Goal: Task Accomplishment & Management: Manage account settings

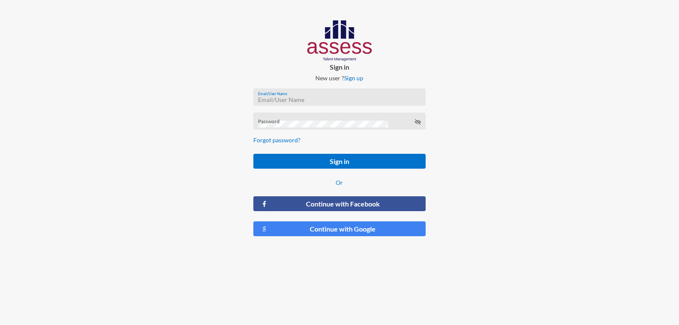
click at [294, 97] on input "Email/User Name" at bounding box center [339, 99] width 163 height 7
click at [294, 97] on input "ش1234" at bounding box center [339, 99] width 163 height 7
type input "a1234"
click at [253, 154] on button "Sign in" at bounding box center [339, 161] width 172 height 15
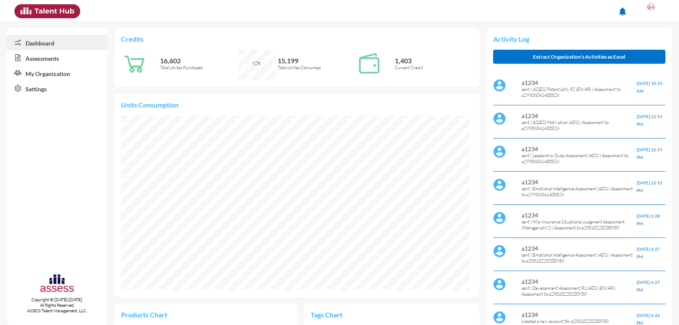
scroll to position [80, 161]
click at [57, 60] on link "Assessments" at bounding box center [57, 57] width 101 height 15
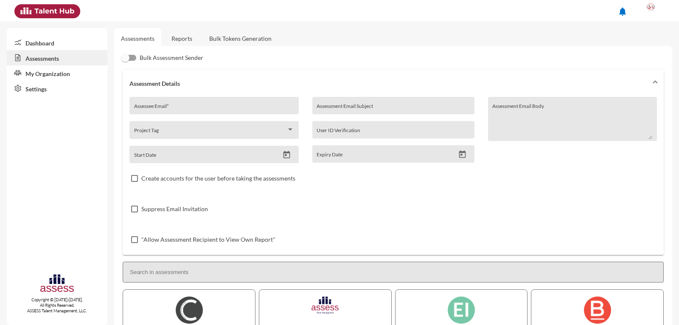
click at [51, 39] on link "Dashboard" at bounding box center [57, 42] width 101 height 15
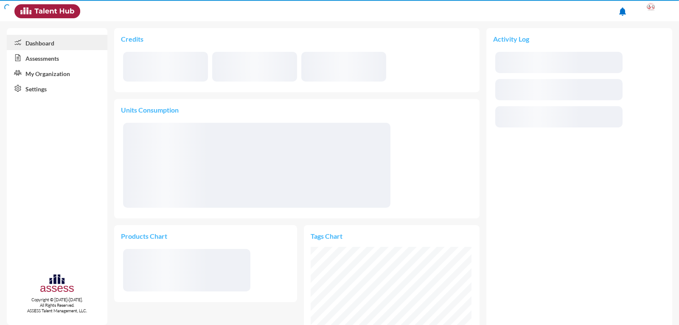
scroll to position [80, 161]
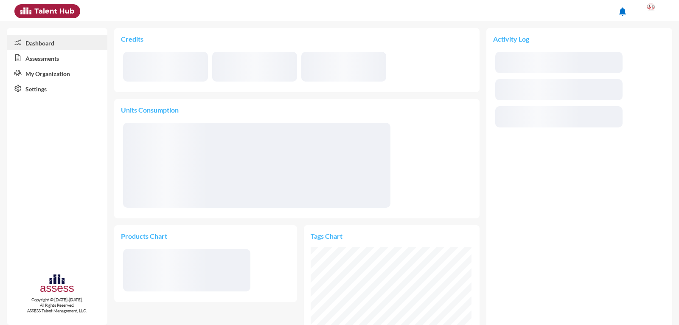
click at [50, 74] on link "My Organization" at bounding box center [57, 72] width 101 height 15
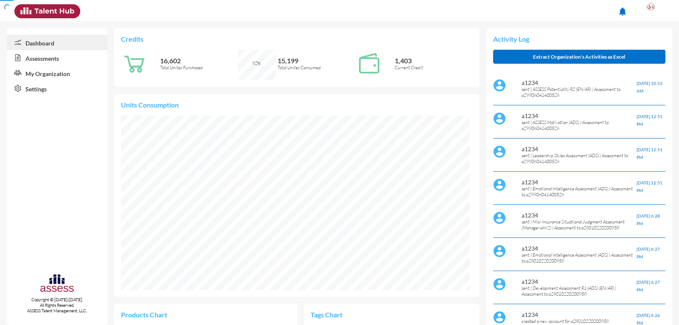
scroll to position [79, 168]
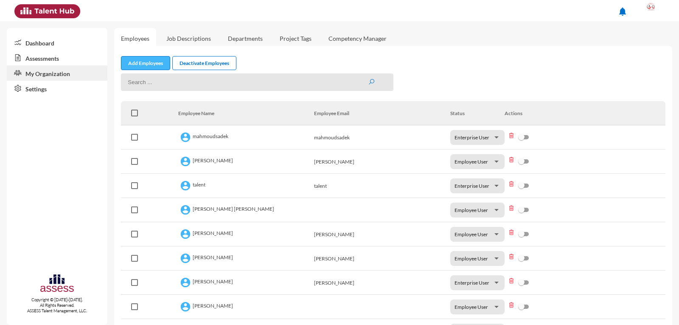
click at [149, 62] on link "Add Employees" at bounding box center [145, 63] width 49 height 14
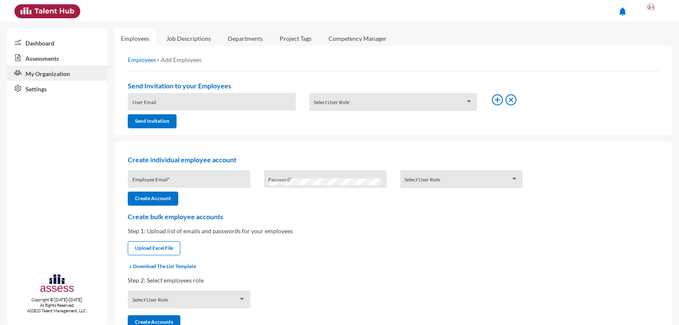
click at [183, 176] on div "Employee Email *" at bounding box center [189, 180] width 114 height 13
type input "a27207212101457"
click at [181, 181] on input "a27207212101457" at bounding box center [189, 181] width 114 height 7
click at [500, 179] on span at bounding box center [458, 181] width 106 height 7
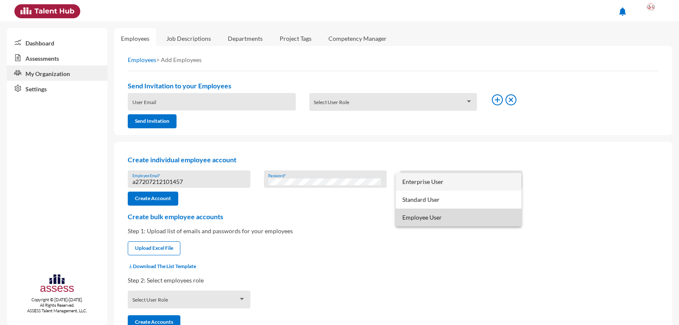
click at [456, 219] on span "Employee User" at bounding box center [458, 217] width 112 height 18
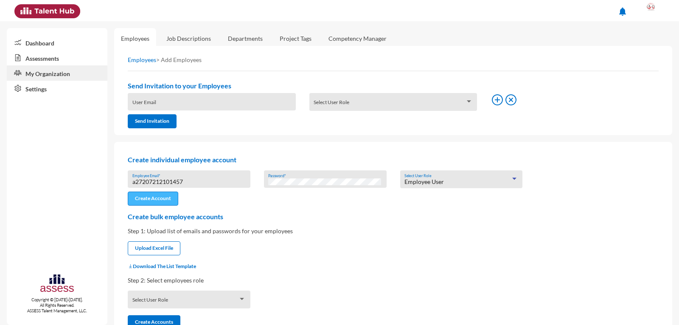
click at [154, 202] on button "Create Account" at bounding box center [153, 198] width 51 height 14
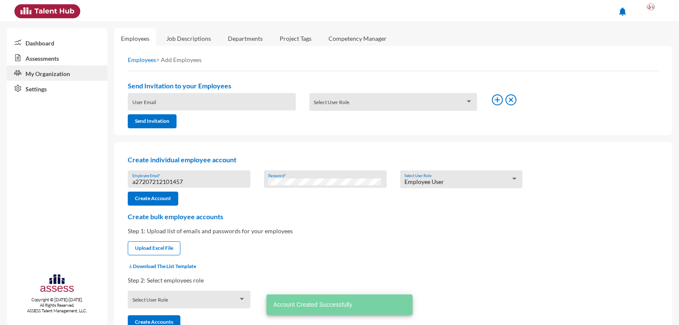
click at [43, 55] on link "Assessments" at bounding box center [57, 57] width 101 height 15
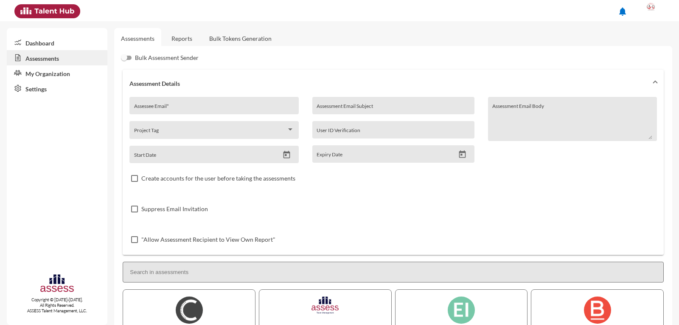
click at [165, 105] on input "Assessee Email *" at bounding box center [214, 108] width 160 height 7
paste input "a27207212101457"
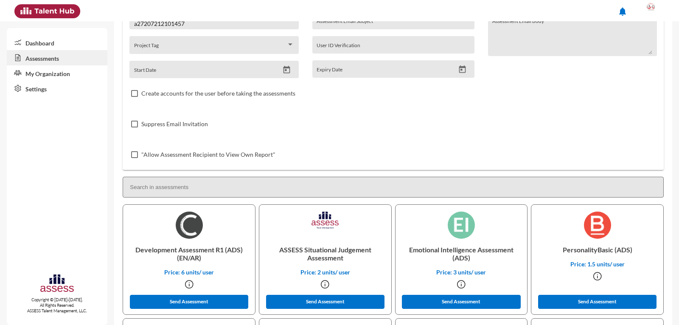
scroll to position [127, 0]
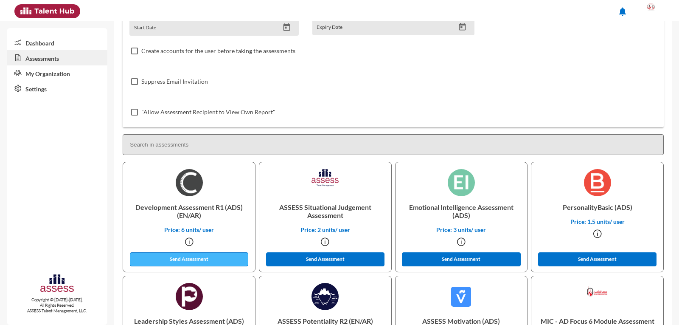
type input "a27207212101457"
click at [188, 258] on button "Send Assessment" at bounding box center [189, 259] width 119 height 14
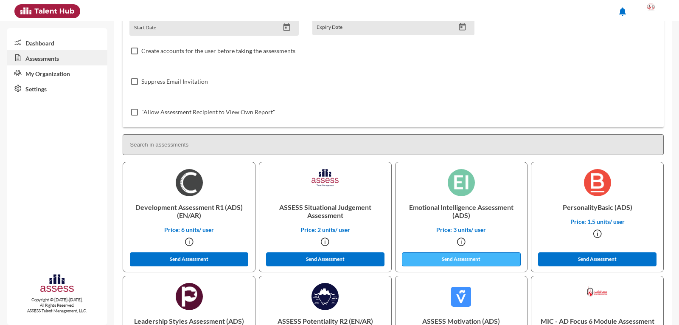
click at [484, 258] on button "Send Assessment" at bounding box center [461, 259] width 119 height 14
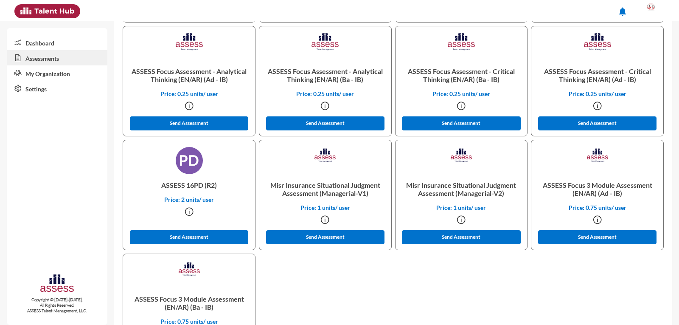
scroll to position [1457, 0]
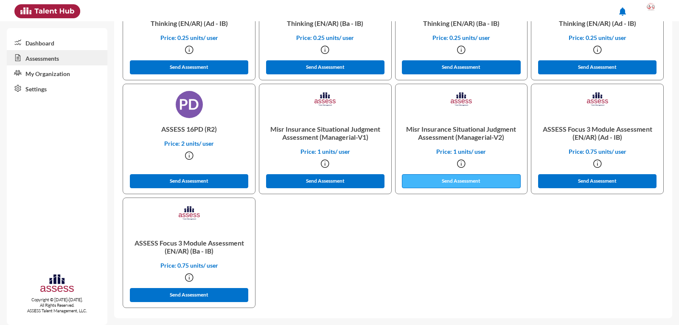
click at [462, 180] on button "Send Assessment" at bounding box center [461, 181] width 119 height 14
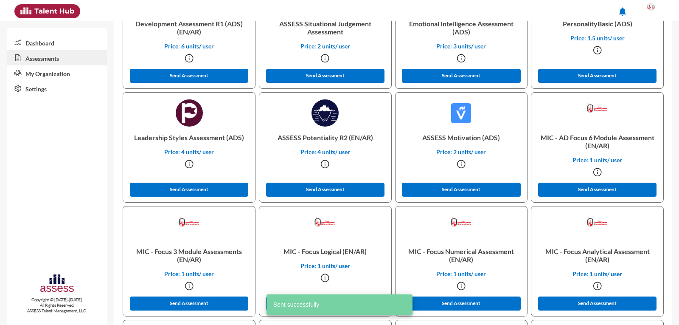
scroll to position [0, 0]
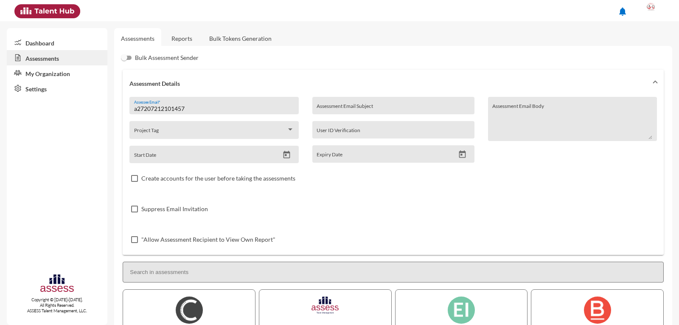
click at [217, 108] on input "a27207212101457" at bounding box center [214, 108] width 160 height 7
click at [656, 17] on div at bounding box center [651, 10] width 17 height 17
click at [648, 76] on link "Logout" at bounding box center [642, 78] width 45 height 16
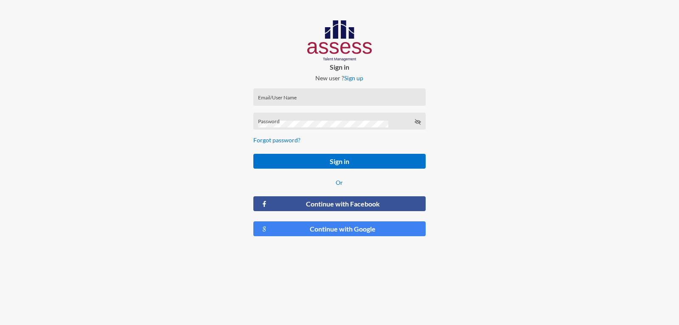
click at [295, 103] on div "Email/User Name" at bounding box center [339, 99] width 163 height 13
click at [296, 99] on input "Email/User Name" at bounding box center [339, 99] width 163 height 7
paste input "a27207212101457"
type input "a27207212101457"
click at [291, 118] on div "Password" at bounding box center [339, 123] width 163 height 13
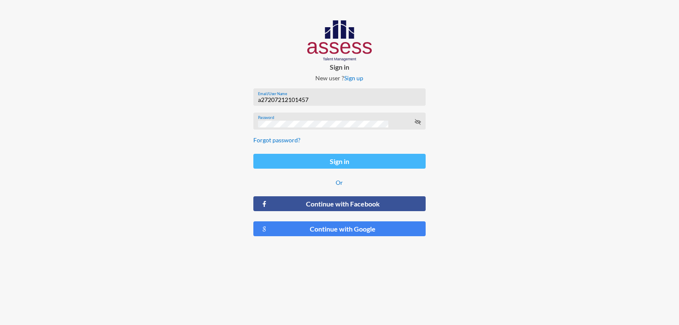
click at [302, 158] on button "Sign in" at bounding box center [339, 161] width 172 height 15
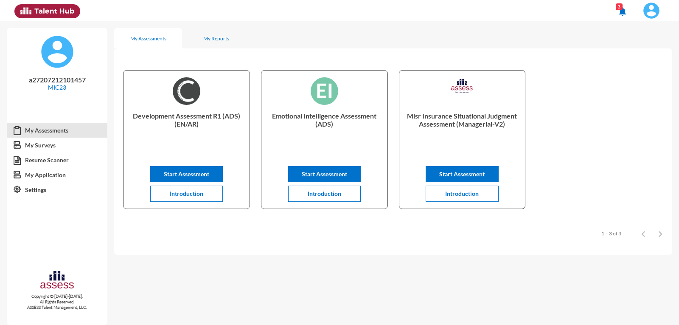
click at [650, 7] on img at bounding box center [651, 10] width 17 height 17
click at [629, 75] on link "Logout" at bounding box center [628, 78] width 71 height 16
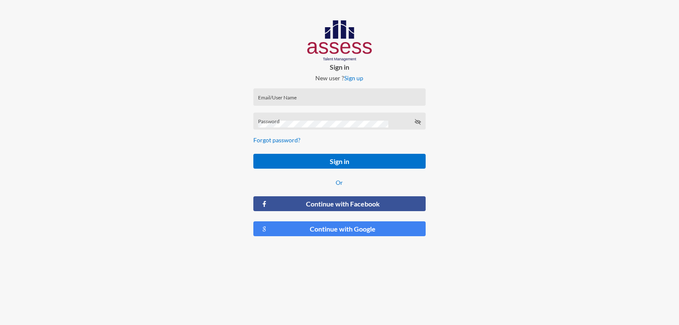
click at [309, 98] on input "Email/User Name" at bounding box center [339, 99] width 163 height 7
type input "a1234"
click at [253, 154] on button "Sign in" at bounding box center [339, 161] width 172 height 15
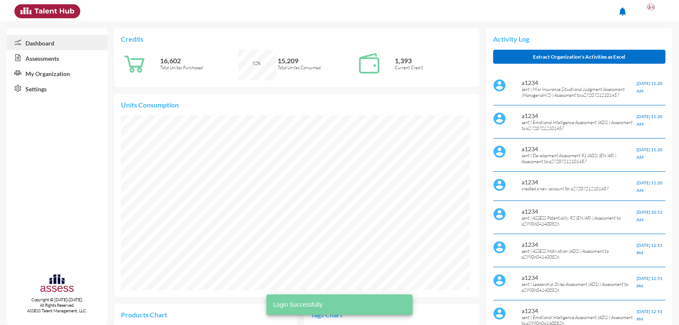
scroll to position [79, 168]
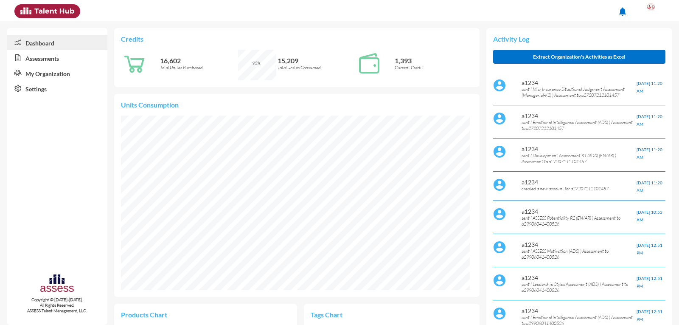
click at [48, 58] on link "Assessments" at bounding box center [57, 57] width 101 height 15
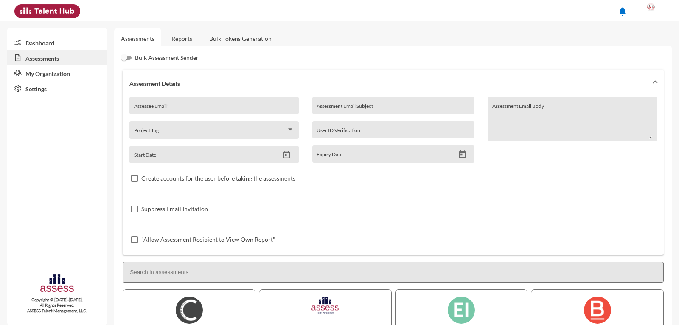
click at [194, 32] on link "Reports" at bounding box center [182, 38] width 34 height 21
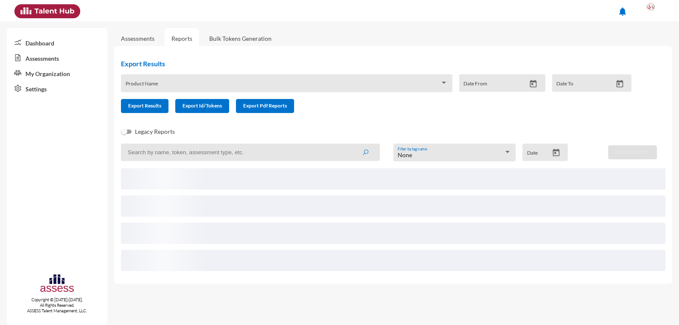
click at [205, 152] on input at bounding box center [250, 151] width 258 height 17
click at [205, 152] on input "a28010220200958" at bounding box center [250, 151] width 258 height 17
type input "a28010220200958"
click at [352, 144] on button "submit" at bounding box center [365, 151] width 27 height 15
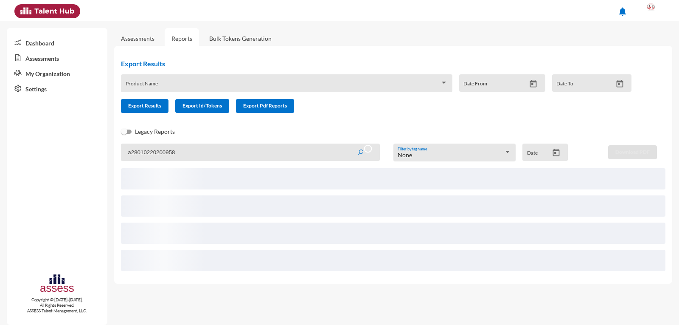
click at [354, 158] on button "submit" at bounding box center [364, 151] width 29 height 15
click at [356, 157] on button "submit" at bounding box center [364, 151] width 29 height 15
